Goal: Check status: Check status

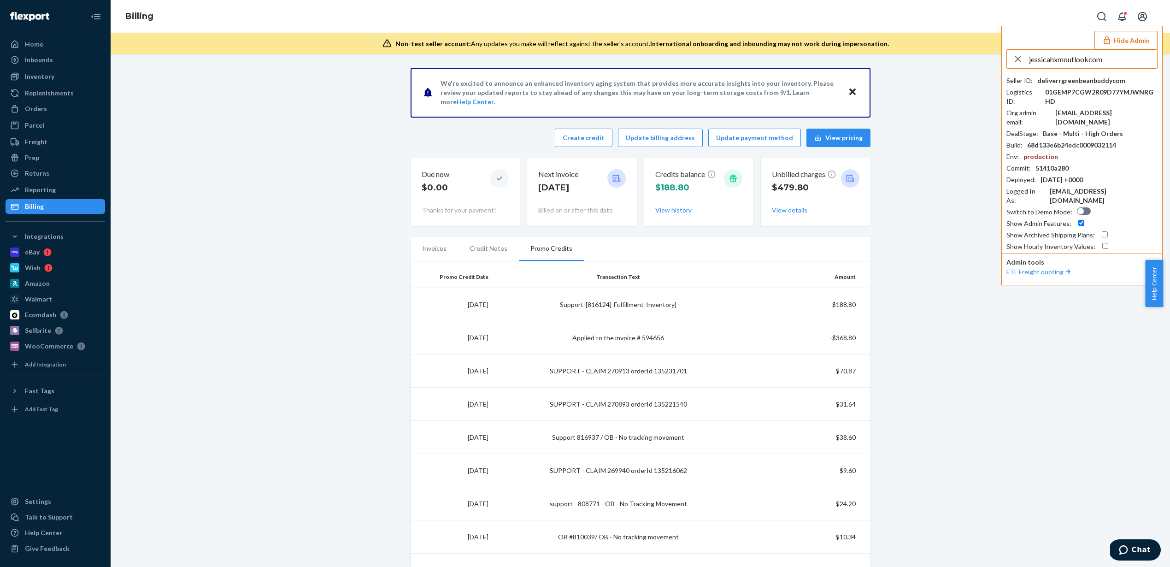
type input "jessicahxmoutlookcom"
click at [1057, 74] on li "jessicahxmoutlookcom [EMAIL_ADDRESS][DOMAIN_NAME]" at bounding box center [1085, 85] width 156 height 28
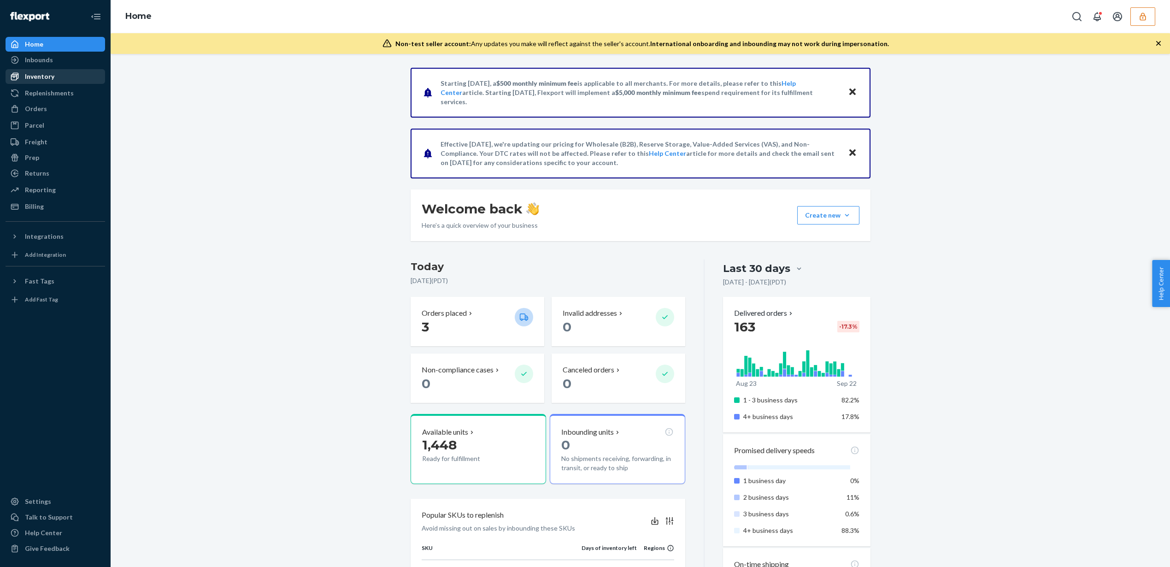
click at [44, 72] on div "Inventory" at bounding box center [40, 76] width 30 height 9
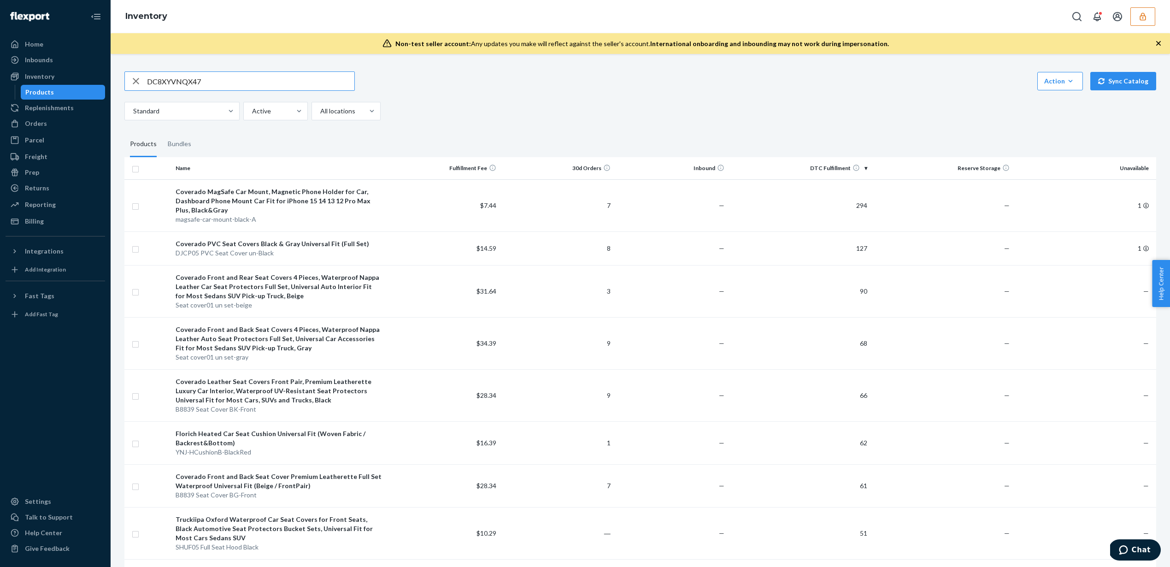
type input "DC8XYVNQX47"
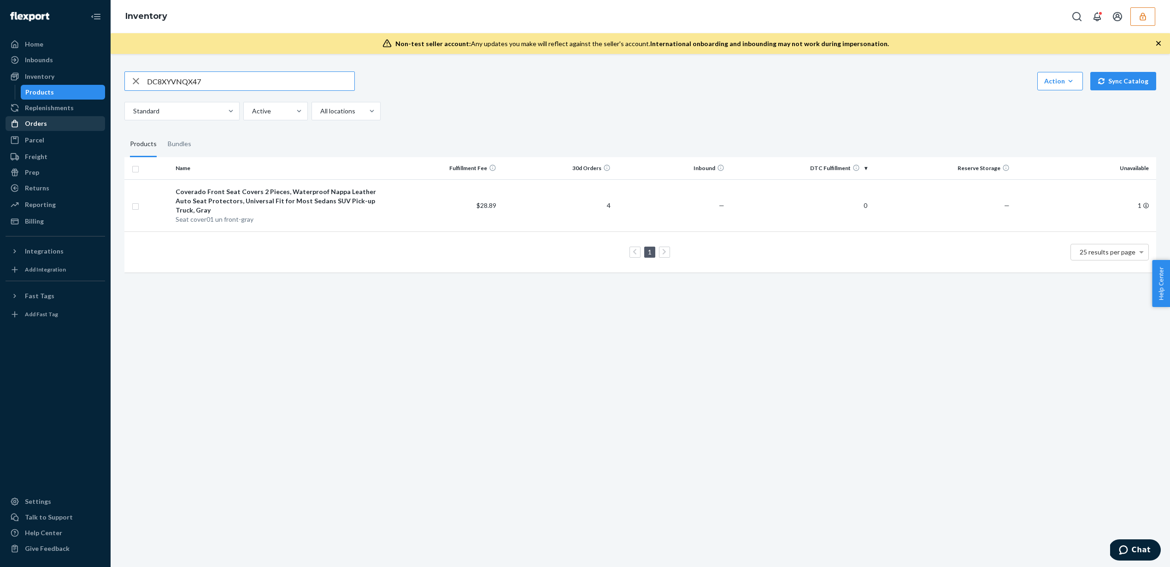
click at [48, 126] on div "Orders" at bounding box center [55, 123] width 98 height 13
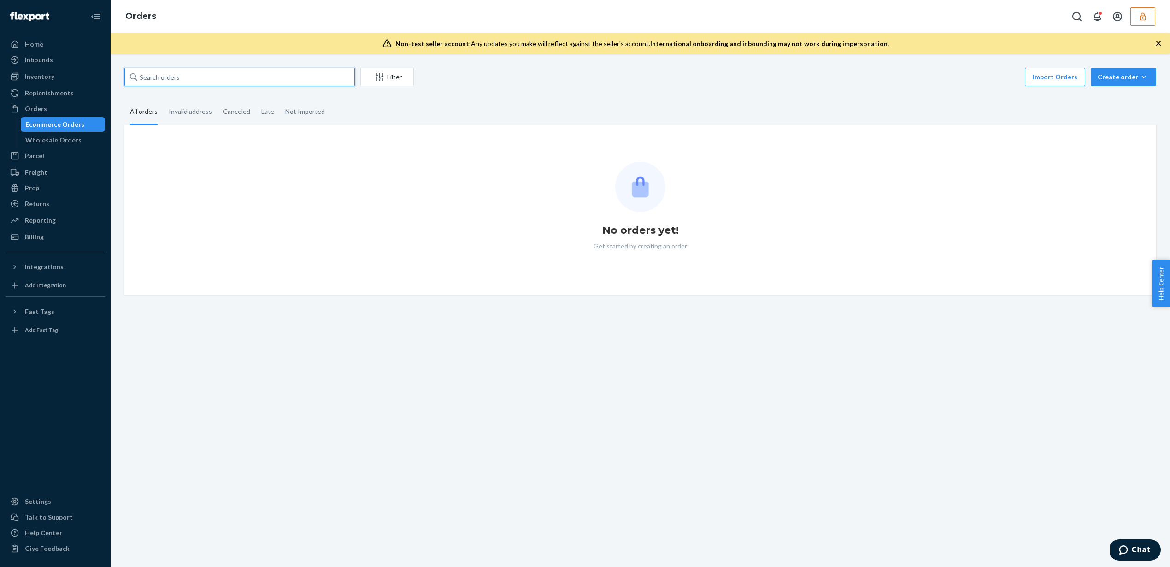
click at [195, 77] on input "text" at bounding box center [239, 77] width 230 height 18
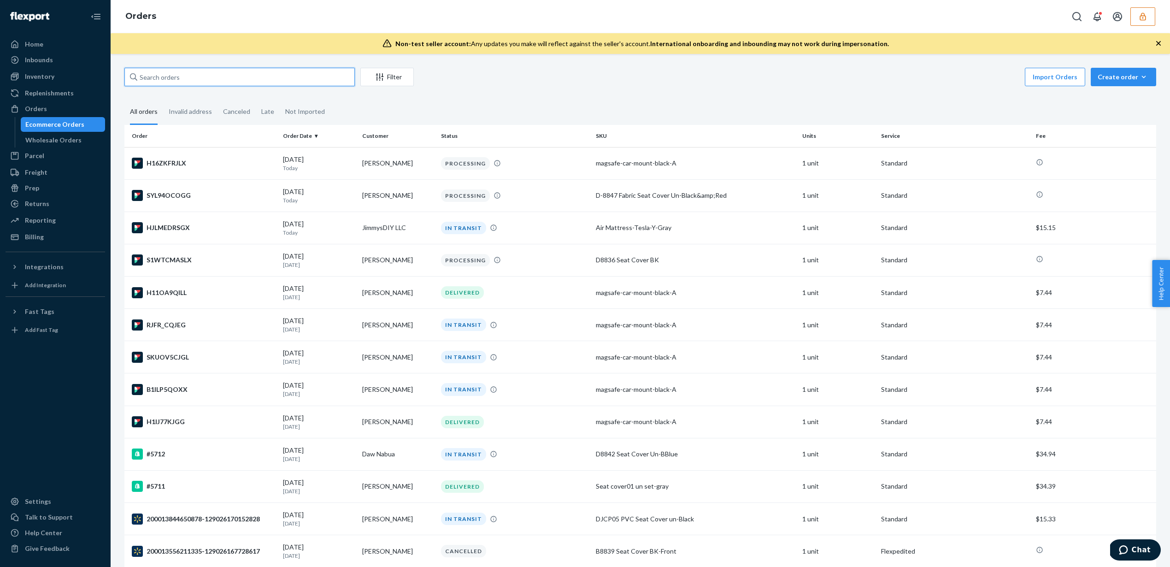
paste input "DC8XYVNQX47"
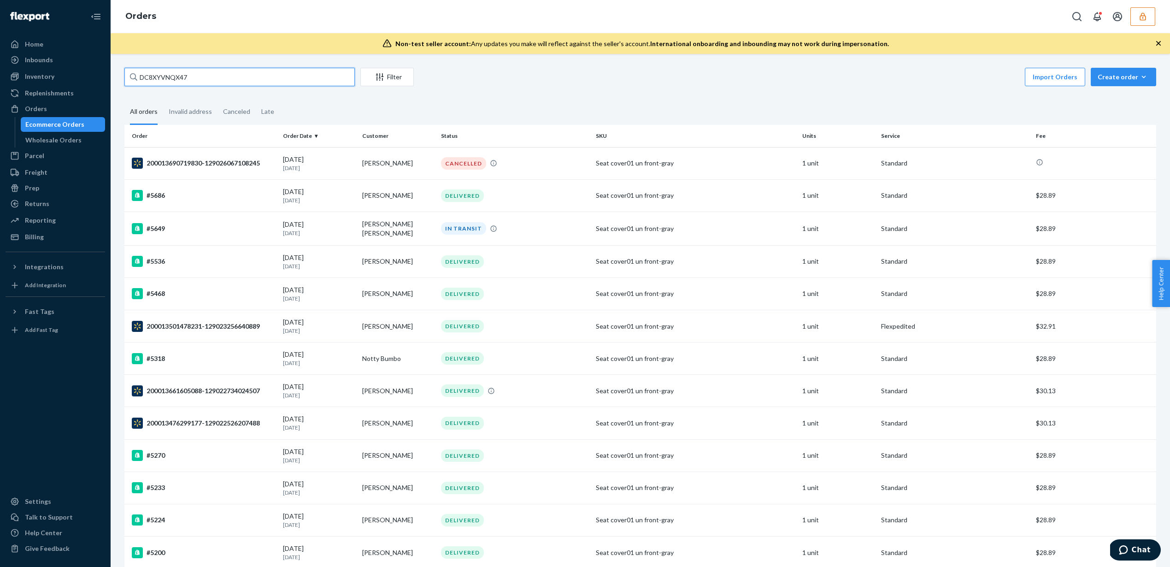
drag, startPoint x: 253, startPoint y: 76, endPoint x: 106, endPoint y: 71, distance: 147.6
click at [106, 71] on div "Home Inbounds Shipping Plans Problems Inventory Products Replenishments Orders …" at bounding box center [585, 283] width 1170 height 567
paste input "86411315"
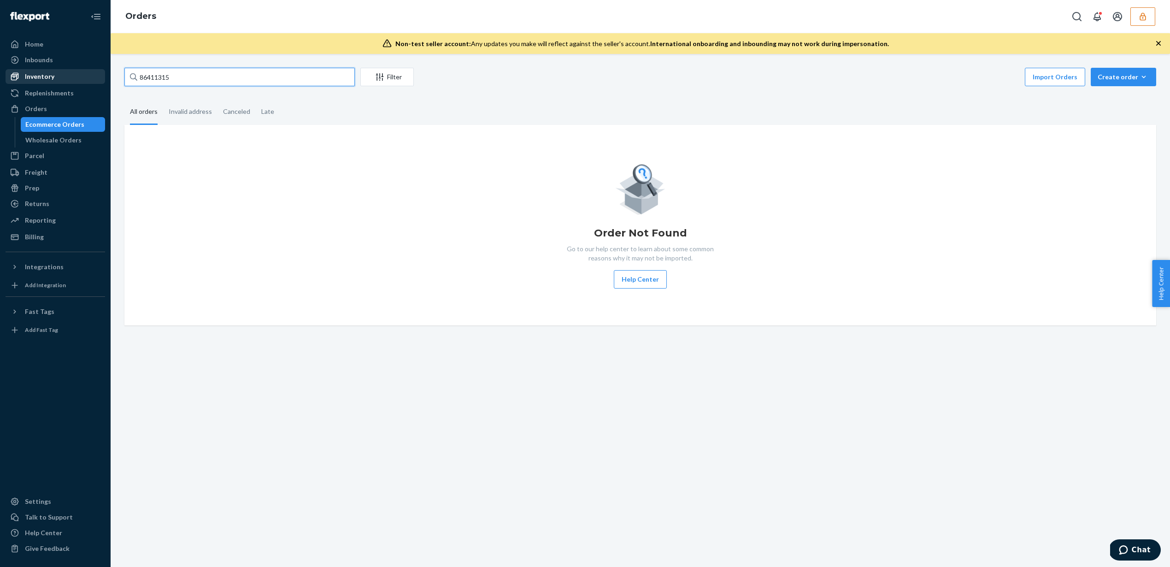
drag, startPoint x: 183, startPoint y: 78, endPoint x: 103, endPoint y: 72, distance: 80.4
click at [103, 72] on div "Home Inbounds Shipping Plans Problems Inventory Products Replenishments Orders …" at bounding box center [585, 283] width 1170 height 567
paste input "136787440"
type input "136787440"
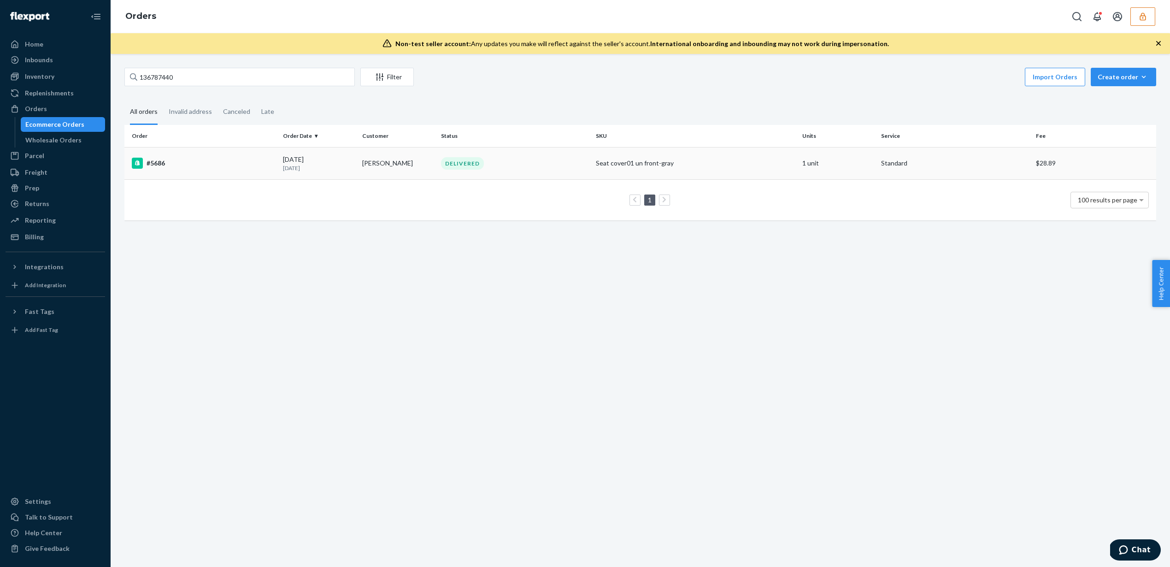
click at [781, 159] on div "Seat cover01 un front-gray" at bounding box center [695, 163] width 199 height 9
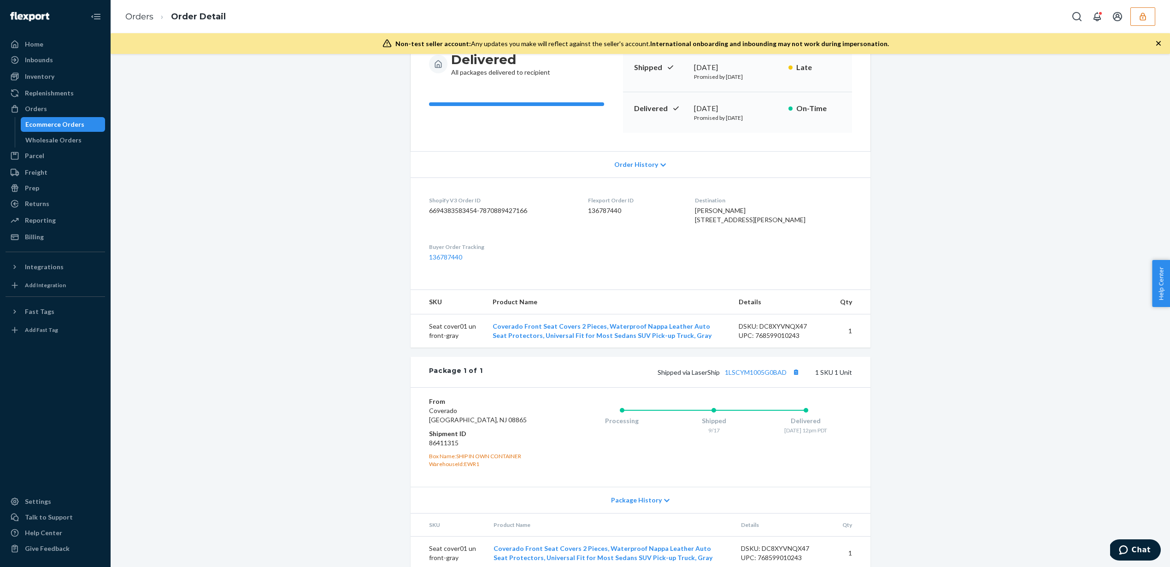
scroll to position [109, 0]
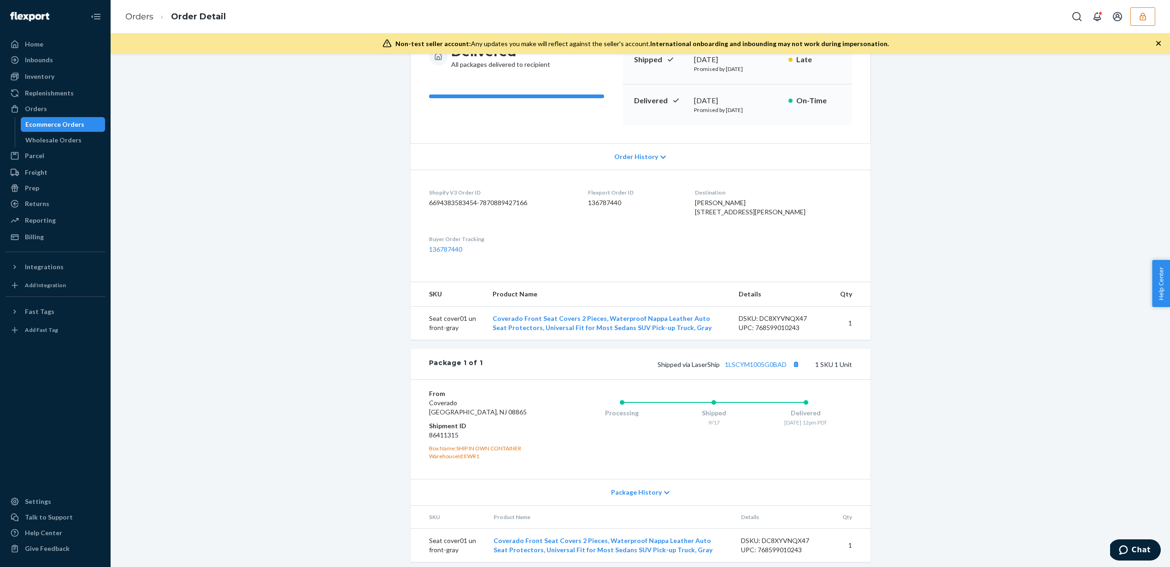
click at [645, 154] on span "Order History" at bounding box center [637, 156] width 44 height 9
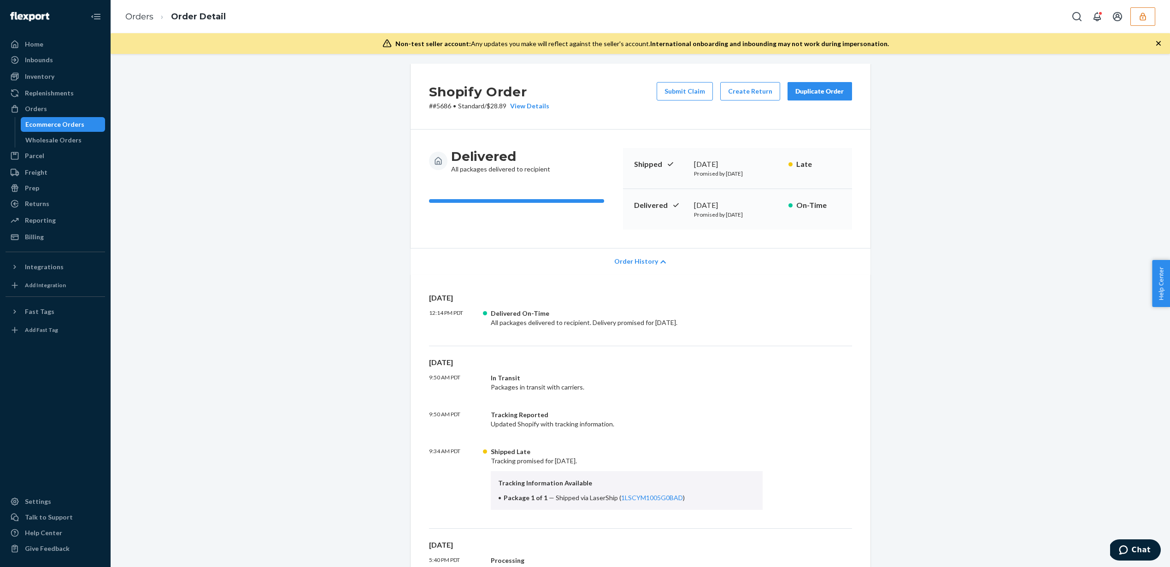
scroll to position [0, 0]
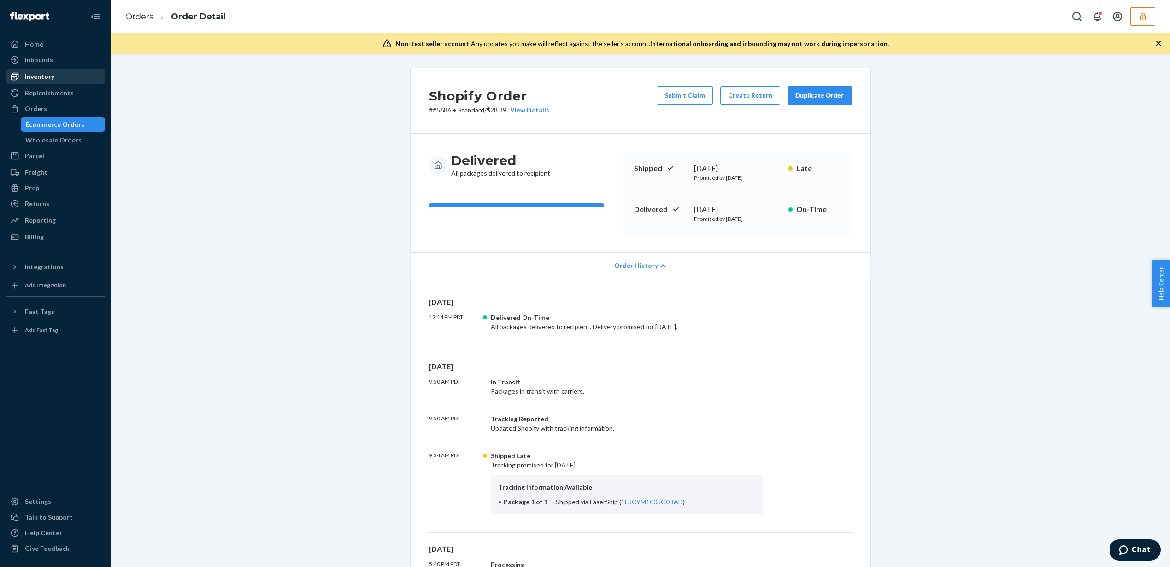
click at [85, 72] on div "Inventory" at bounding box center [55, 76] width 98 height 13
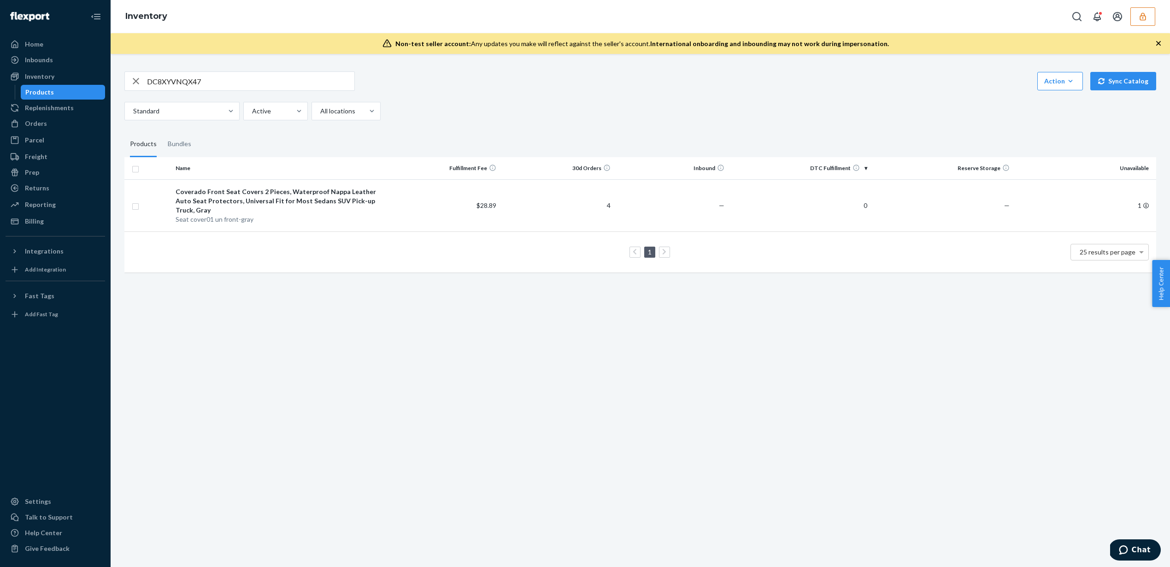
drag, startPoint x: 136, startPoint y: 82, endPoint x: 414, endPoint y: 77, distance: 277.6
click at [414, 77] on div "DC8XYVNQX47 Action Create product Create bundle Bulk create products Bulk updat…" at bounding box center [640, 80] width 1032 height 19
click at [37, 127] on div "Orders" at bounding box center [36, 123] width 22 height 9
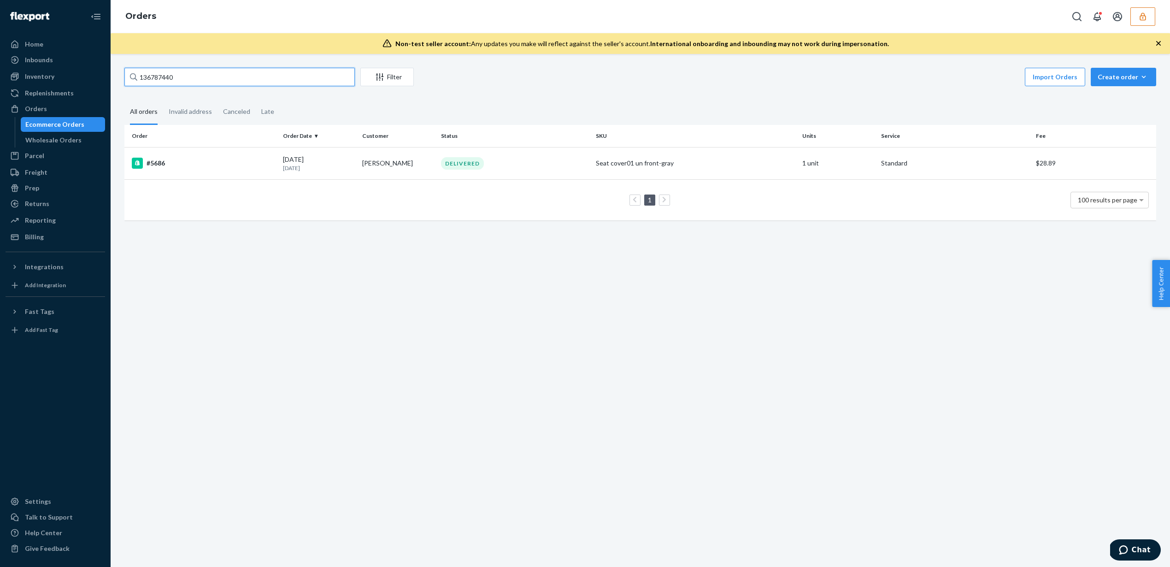
drag, startPoint x: 187, startPoint y: 76, endPoint x: 122, endPoint y: 77, distance: 65.0
click at [122, 77] on div "136787440 Filter Import Orders Create order Ecommerce order Removal order All o…" at bounding box center [641, 149] width 1046 height 162
drag, startPoint x: 246, startPoint y: 75, endPoint x: 103, endPoint y: 78, distance: 142.9
click at [103, 78] on div "Home Inbounds Shipping Plans Problems Inventory Products Replenishments Orders …" at bounding box center [585, 283] width 1170 height 567
paste input "DC8XYVNQX47"
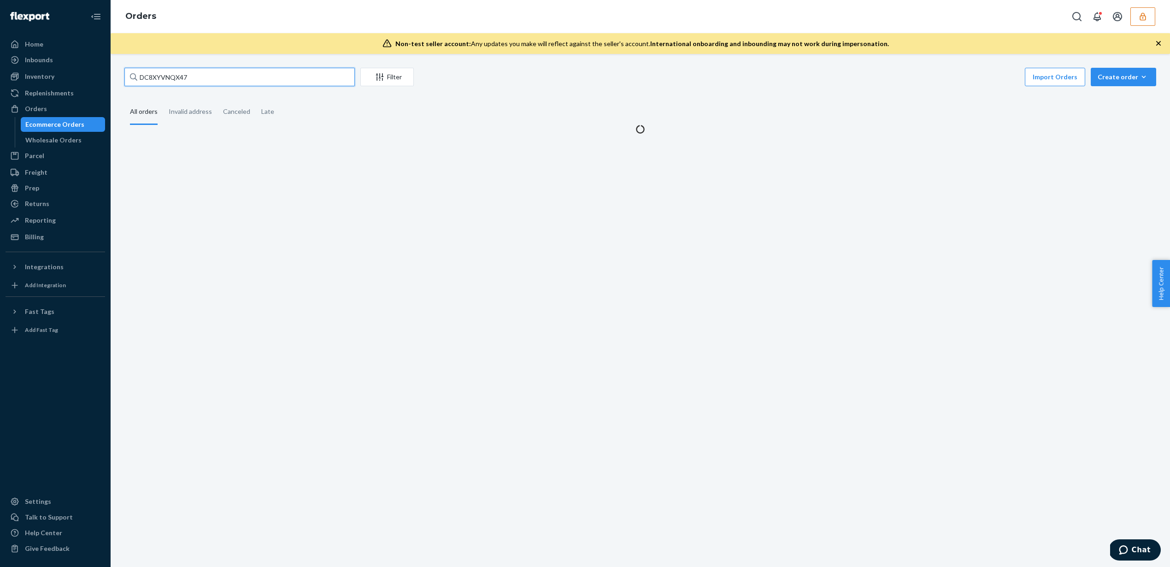
type input "DC8XYVNQX47"
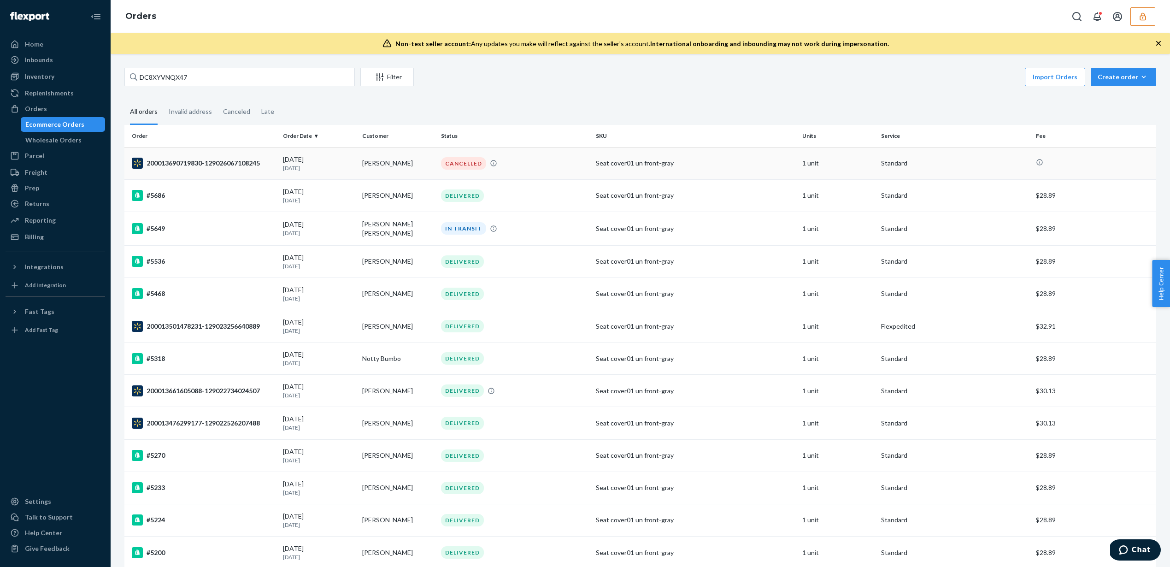
click at [308, 159] on div "09/16/2025 6 days ago" at bounding box center [319, 163] width 72 height 17
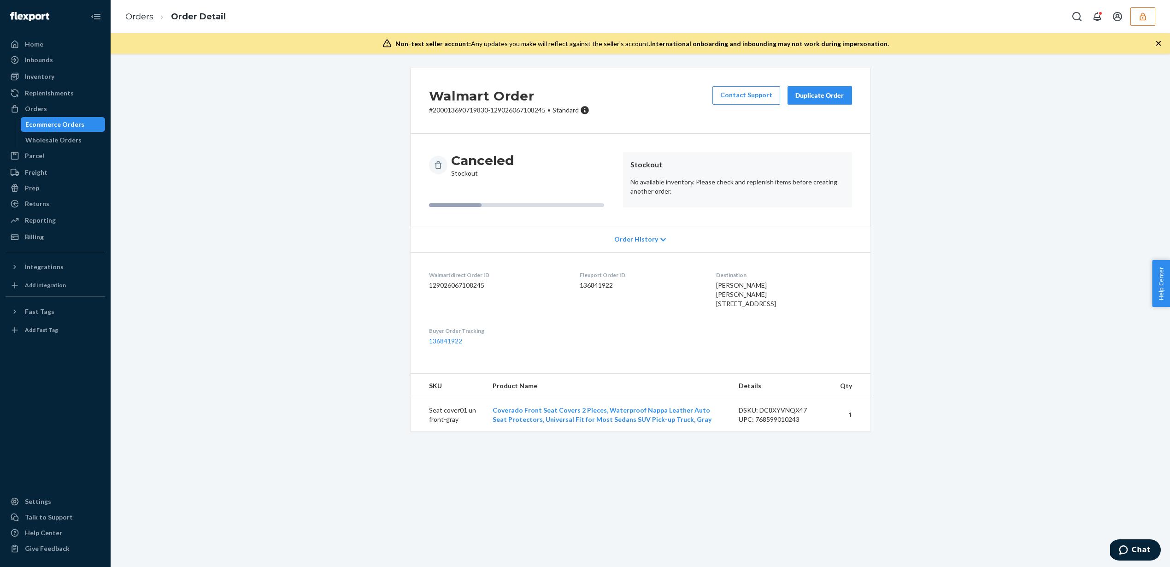
click at [796, 288] on div "Karl Keys Karl Keys 10503 Creek St SE Unit 1383 Yelm, WA 98597-8882 US" at bounding box center [784, 295] width 136 height 28
